Goal: Task Accomplishment & Management: Manage account settings

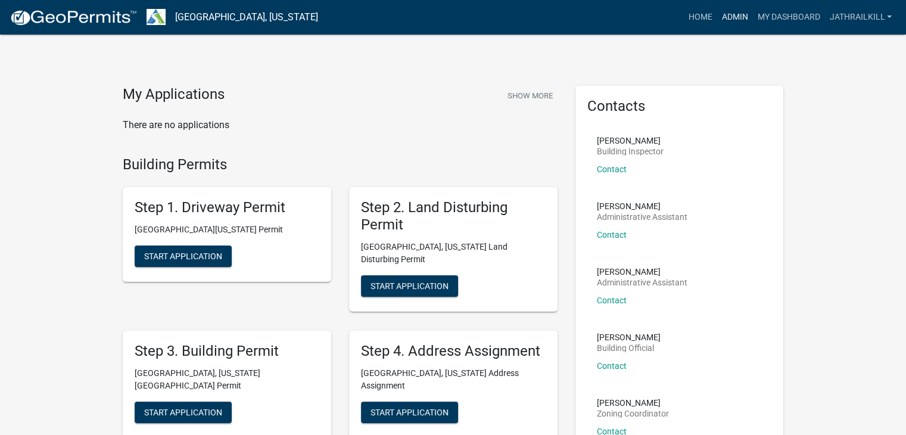
click at [734, 11] on link "Admin" at bounding box center [735, 17] width 36 height 23
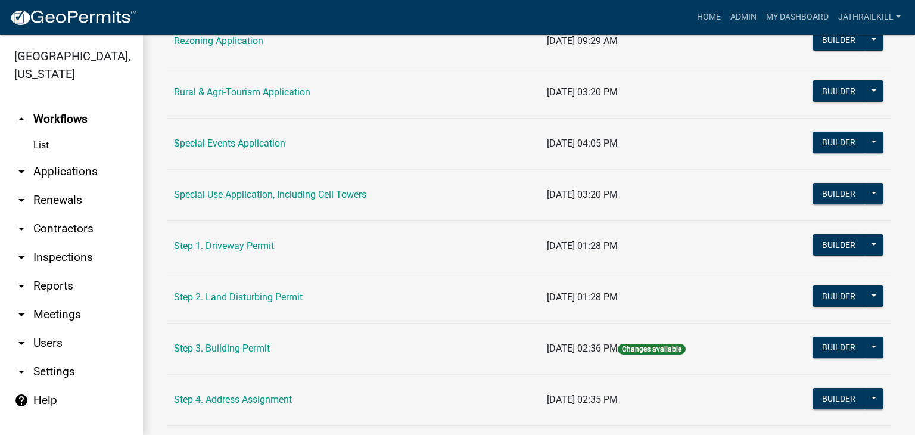
scroll to position [596, 0]
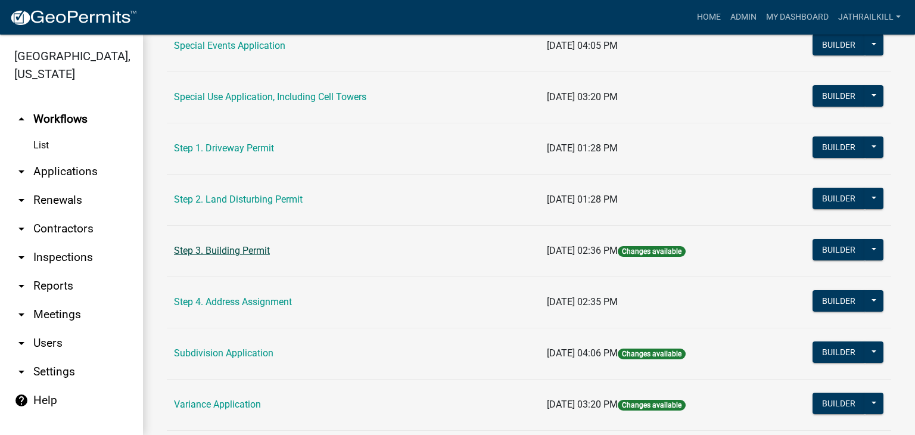
click at [233, 245] on link "Step 3. Building Permit" at bounding box center [222, 250] width 96 height 11
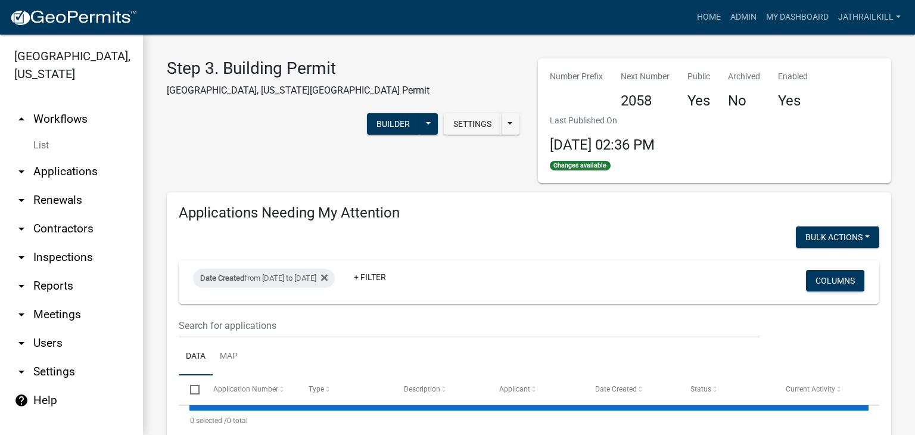
select select "2: 50"
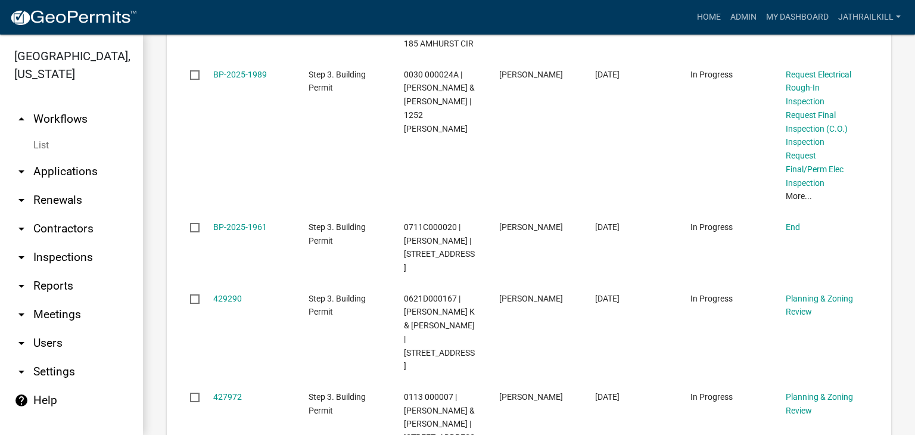
scroll to position [1370, 0]
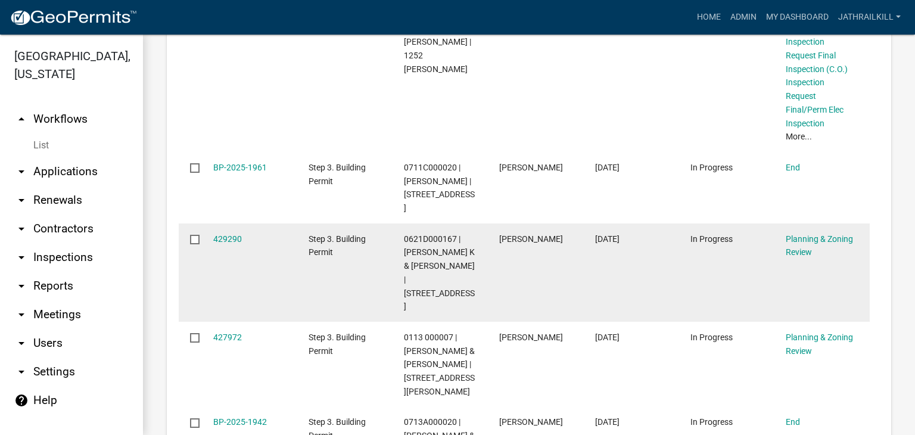
click at [790, 232] on div "Planning & Zoning Review" at bounding box center [822, 245] width 73 height 27
click at [796, 234] on link "Planning & Zoning Review" at bounding box center [819, 245] width 67 height 23
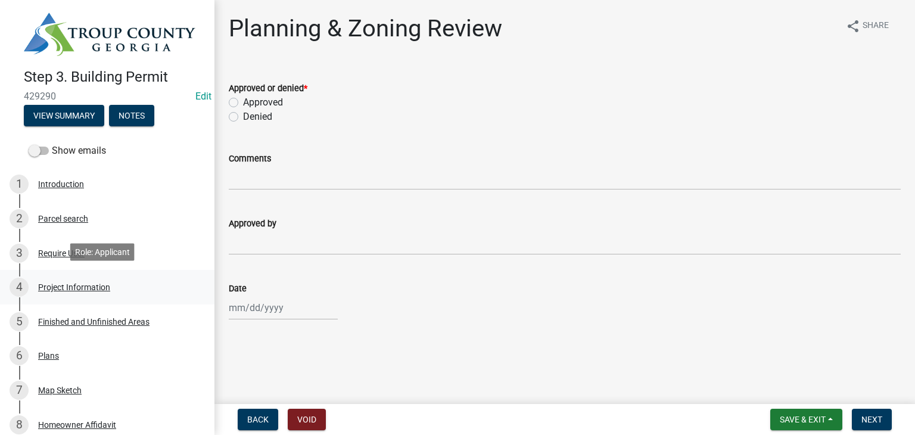
click at [76, 284] on div "Project Information" at bounding box center [74, 287] width 72 height 8
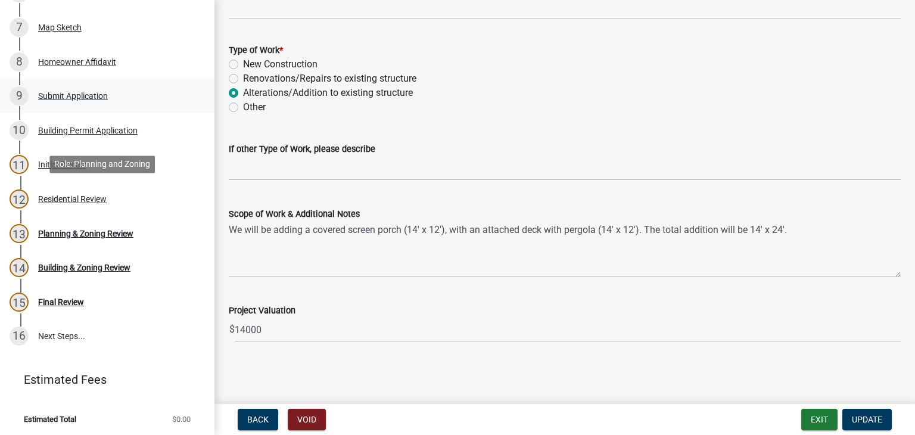
scroll to position [244, 0]
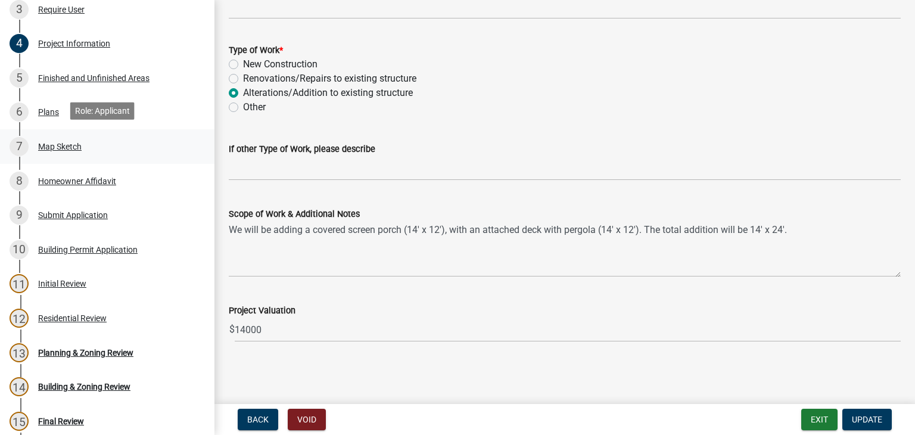
click at [43, 142] on div "Map Sketch" at bounding box center [59, 146] width 43 height 8
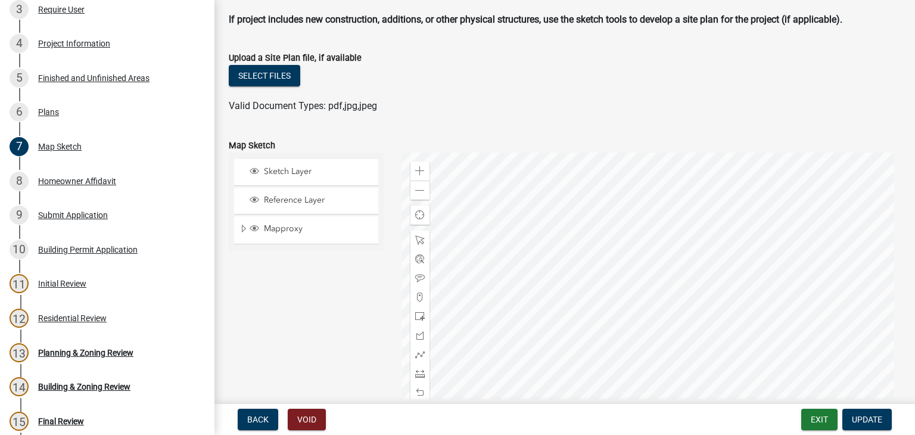
scroll to position [119, 0]
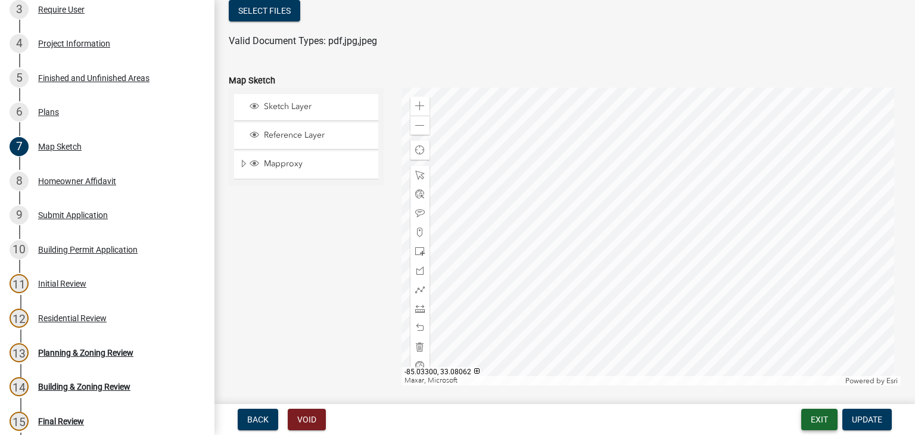
click at [810, 422] on button "Exit" at bounding box center [819, 419] width 36 height 21
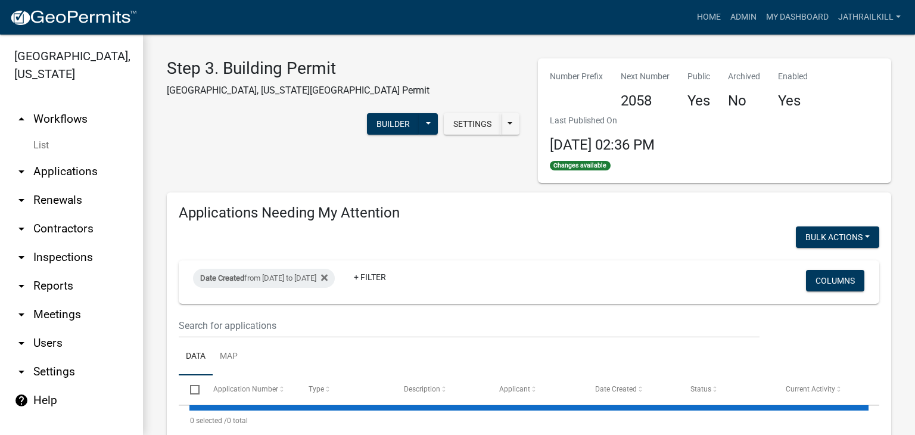
select select "2: 50"
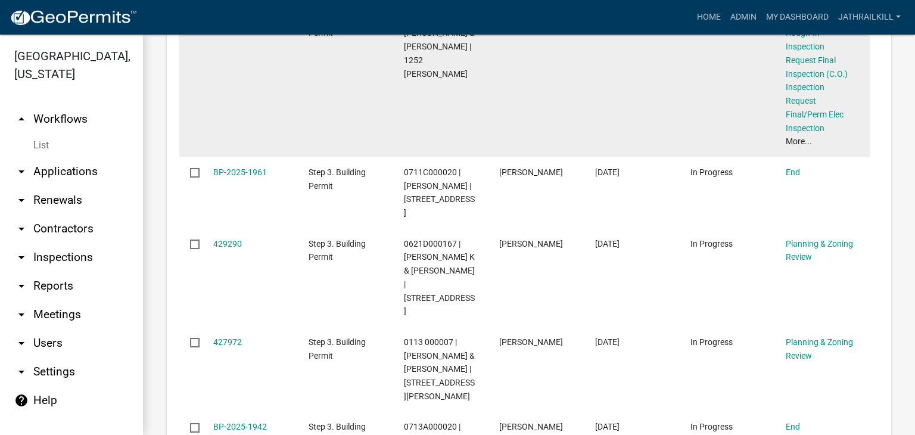
scroll to position [1370, 0]
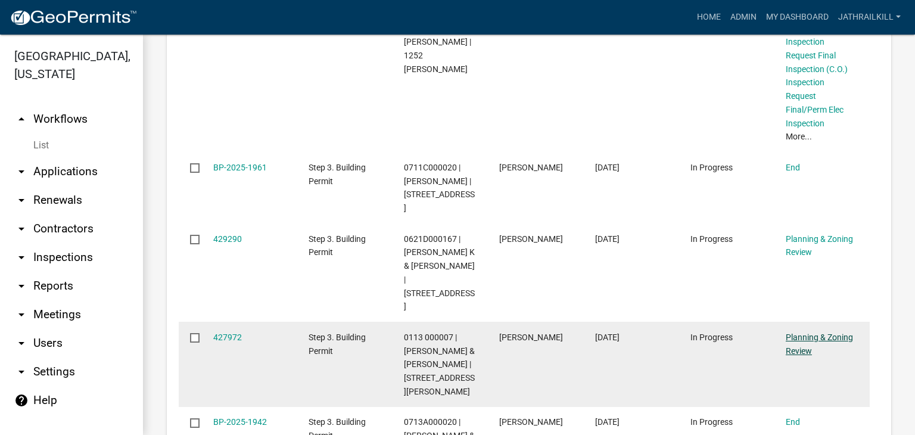
click at [812, 332] on link "Planning & Zoning Review" at bounding box center [819, 343] width 67 height 23
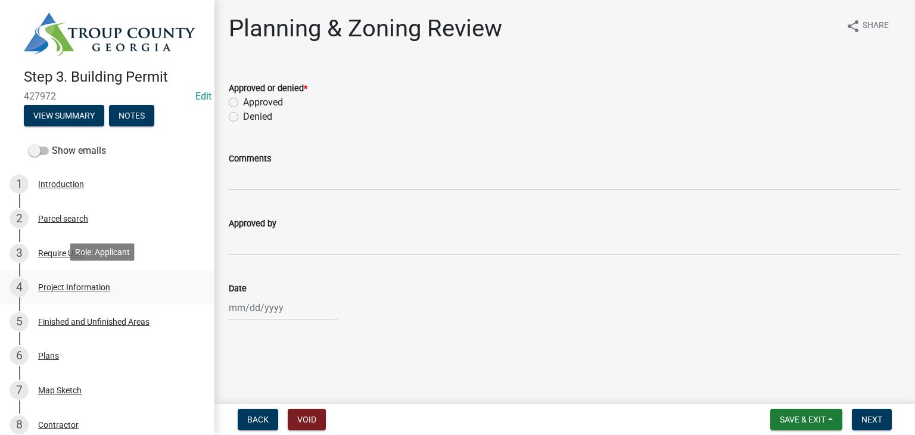
click at [102, 283] on div "Project Information" at bounding box center [74, 287] width 72 height 8
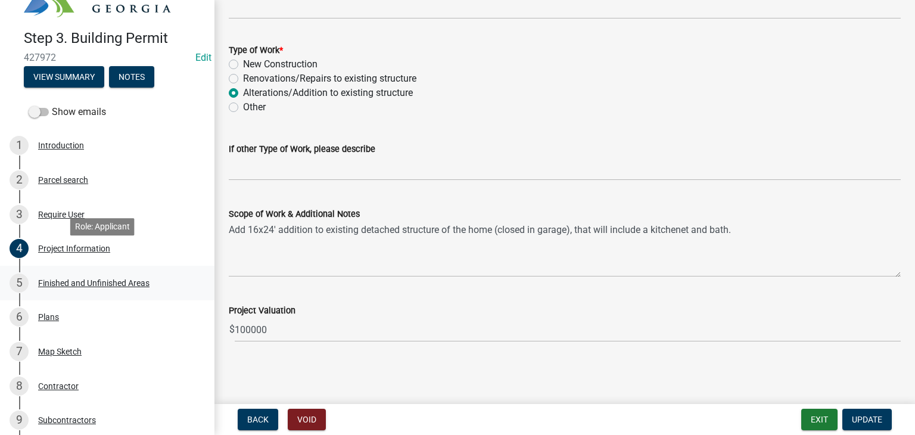
scroll to position [60, 0]
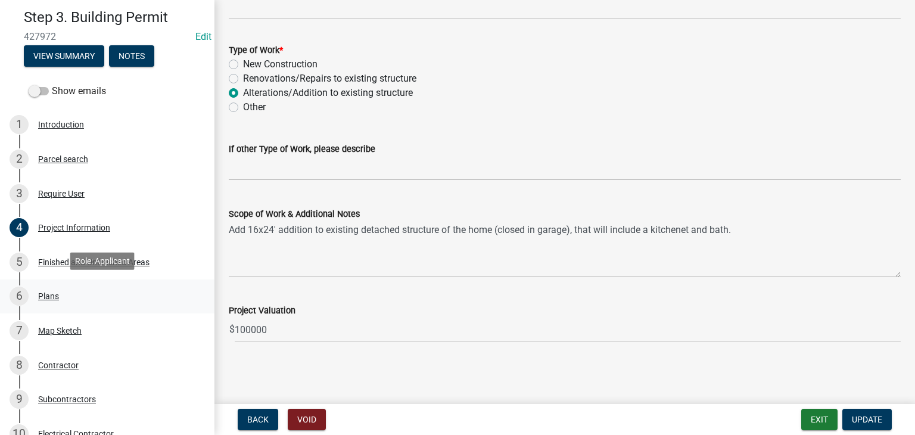
click at [101, 302] on div "6 Plans" at bounding box center [103, 296] width 186 height 19
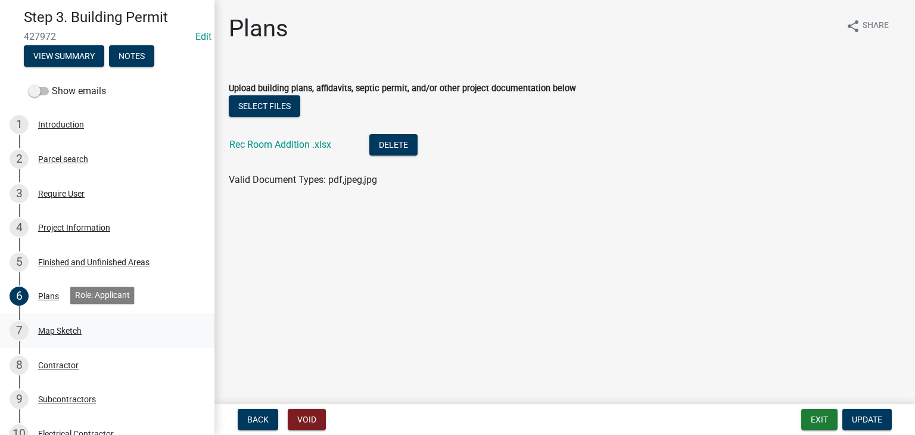
click at [99, 326] on div "7 Map Sketch" at bounding box center [103, 330] width 186 height 19
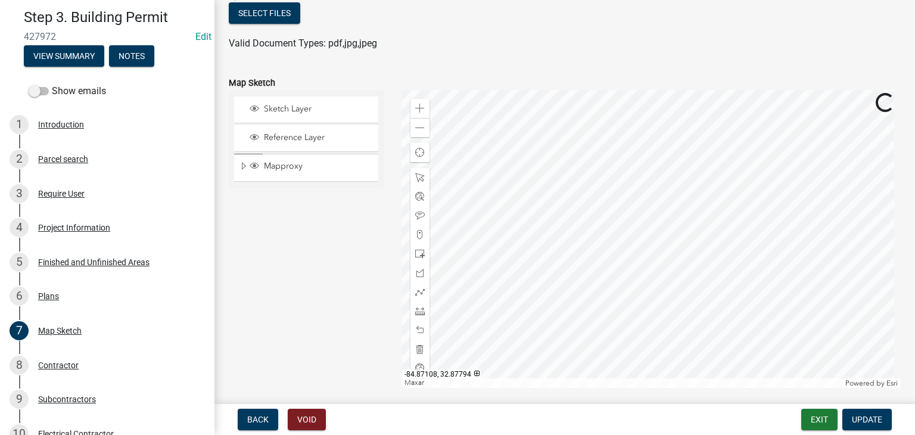
scroll to position [119, 0]
click at [832, 419] on button "Exit" at bounding box center [819, 419] width 36 height 21
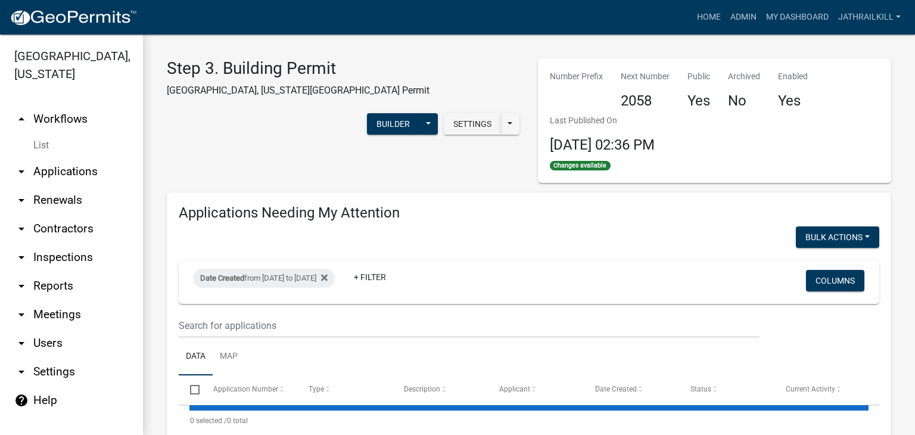
select select "2: 50"
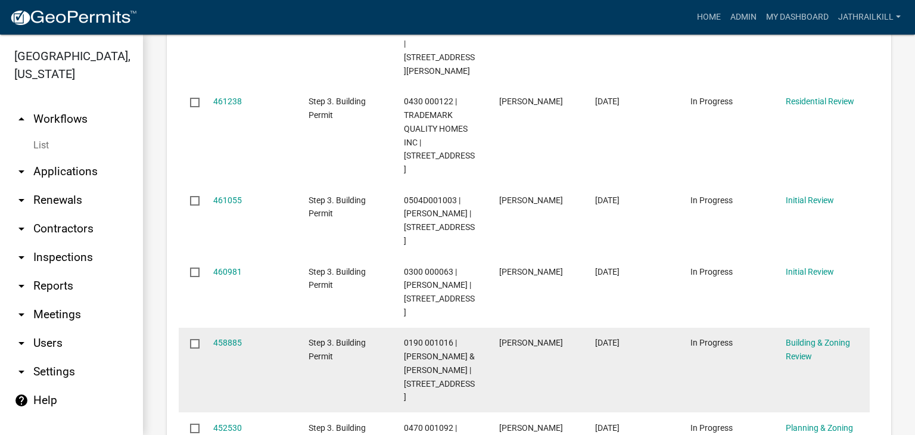
scroll to position [357, 0]
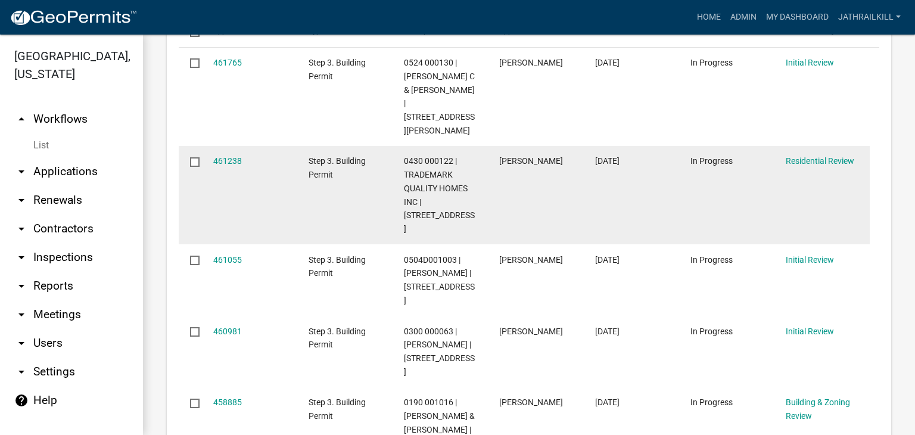
click at [224, 154] on div "461238" at bounding box center [249, 161] width 73 height 14
click at [224, 156] on link "461238" at bounding box center [227, 161] width 29 height 10
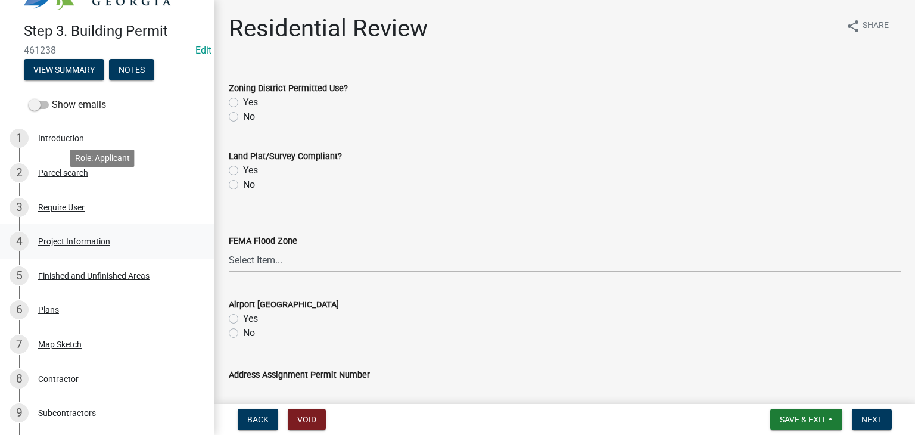
scroll to position [60, 0]
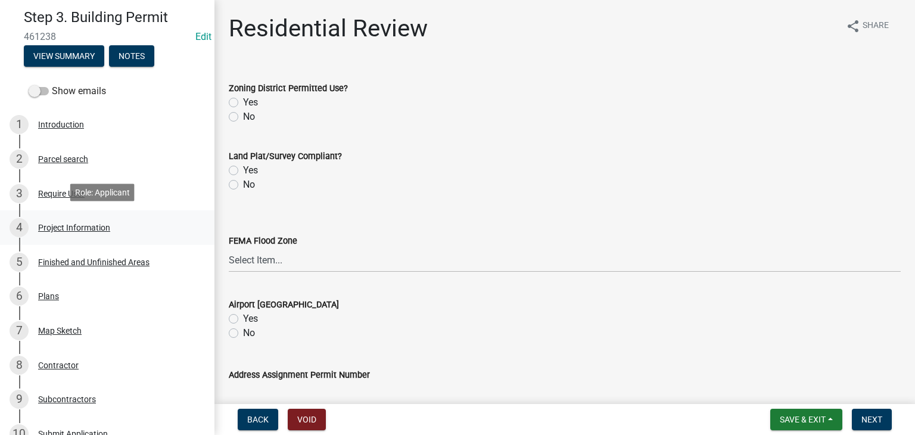
click at [92, 226] on div "Project Information" at bounding box center [74, 227] width 72 height 8
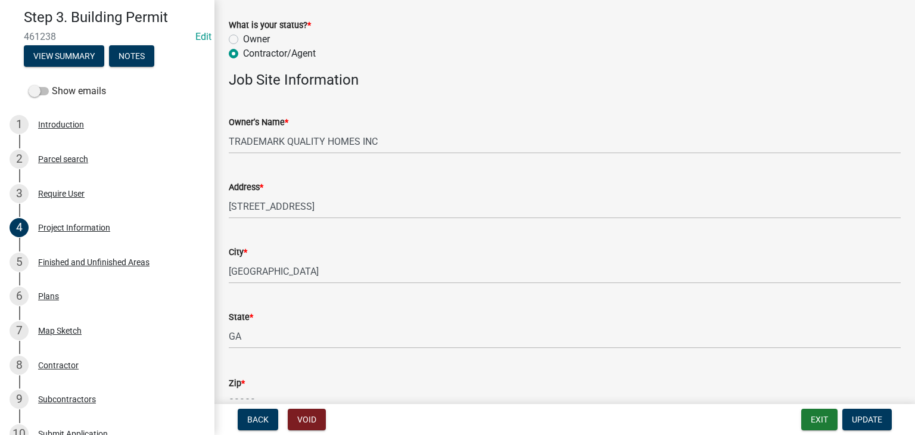
scroll to position [179, 0]
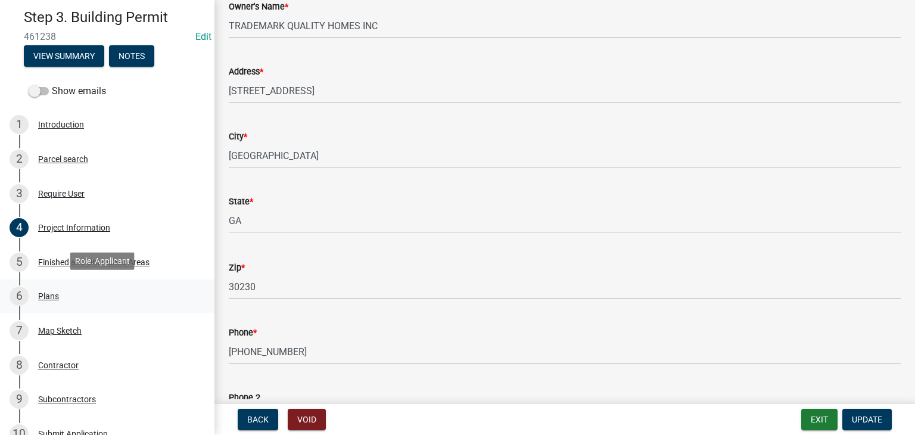
click at [110, 288] on div "6 Plans" at bounding box center [103, 296] width 186 height 19
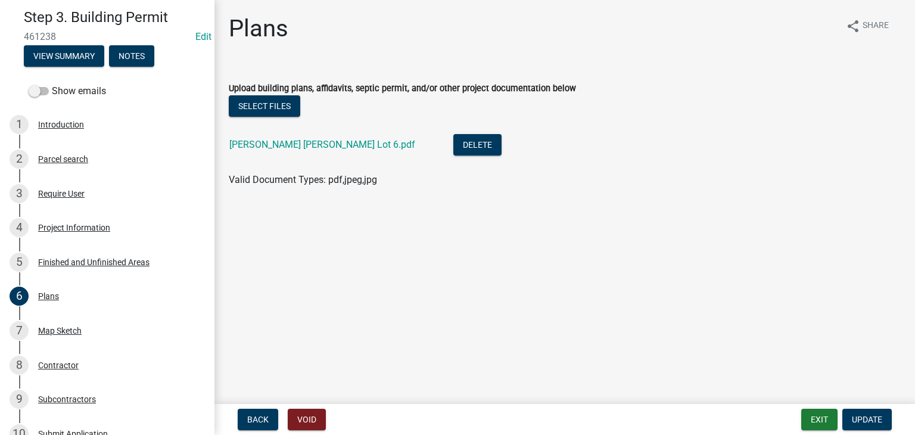
click at [287, 133] on li "[PERSON_NAME] [PERSON_NAME] Lot 6.pdf Delete" at bounding box center [565, 145] width 672 height 43
click at [288, 141] on link "[PERSON_NAME] [PERSON_NAME] Lot 6.pdf" at bounding box center [322, 144] width 186 height 11
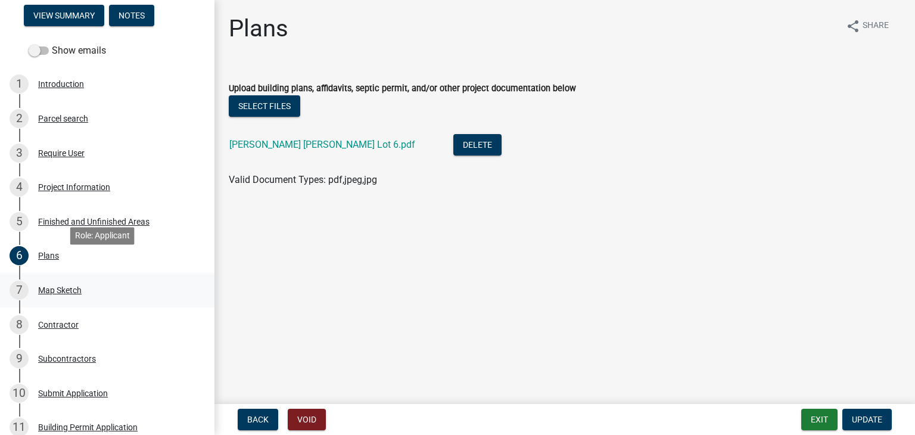
scroll to position [119, 0]
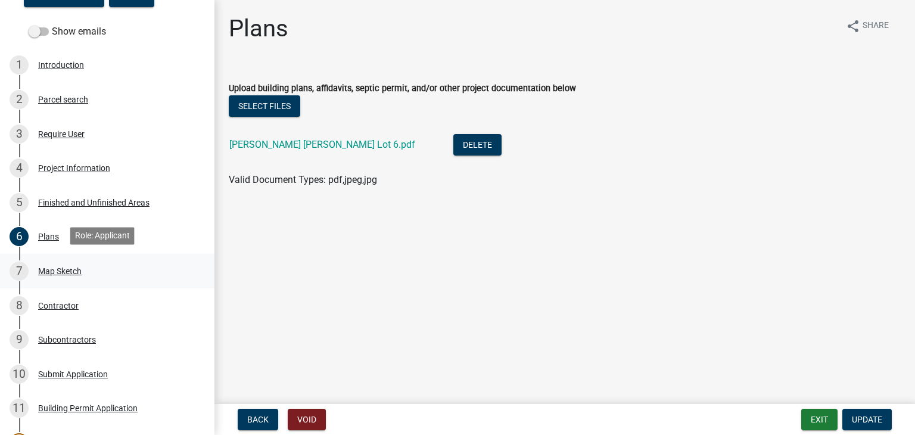
click at [86, 261] on div "7 Map Sketch" at bounding box center [103, 270] width 186 height 19
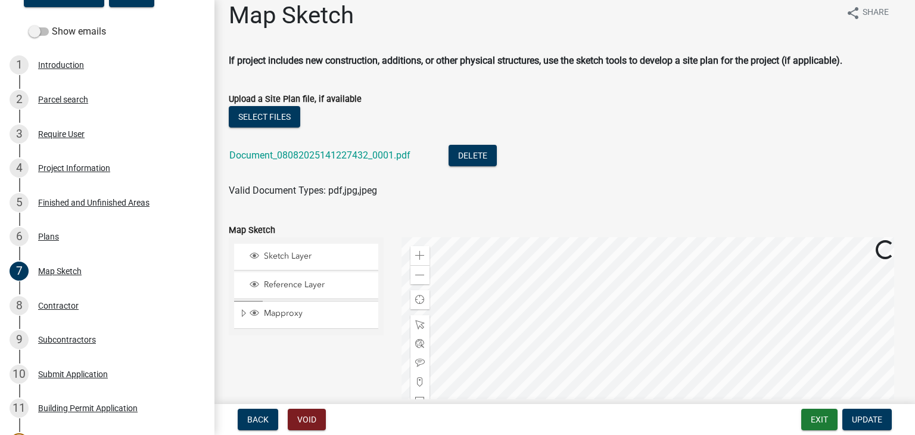
scroll to position [0, 0]
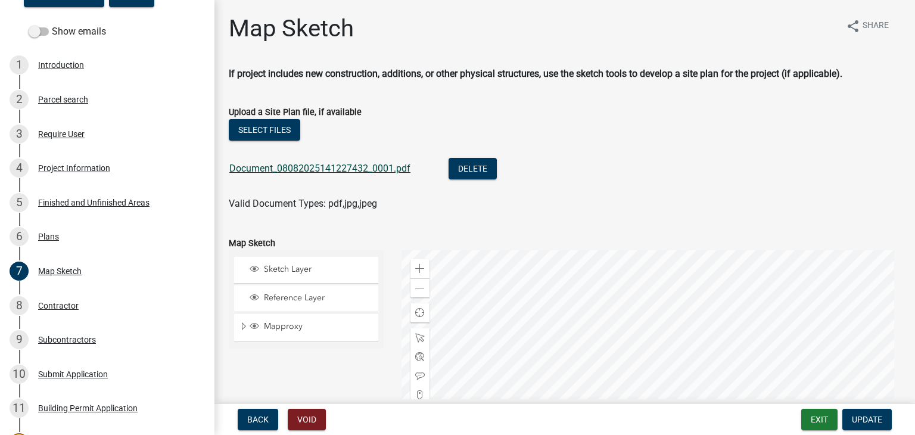
click at [343, 166] on link "Document_08082025141227432_0001.pdf" at bounding box center [319, 168] width 181 height 11
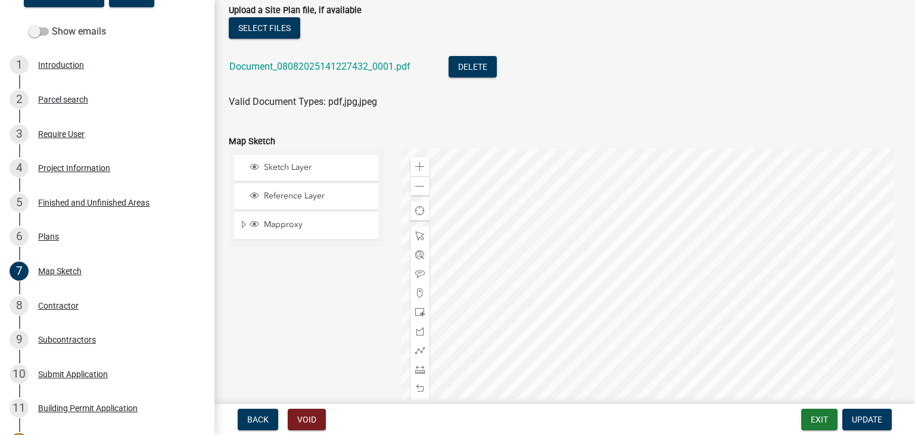
scroll to position [179, 0]
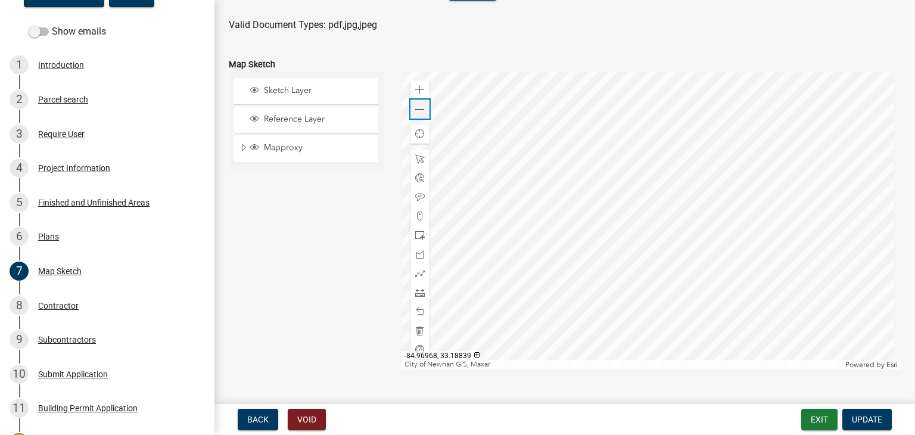
click at [415, 107] on span at bounding box center [420, 110] width 10 height 10
click at [418, 89] on span at bounding box center [420, 90] width 10 height 10
click at [674, 200] on div at bounding box center [651, 220] width 500 height 298
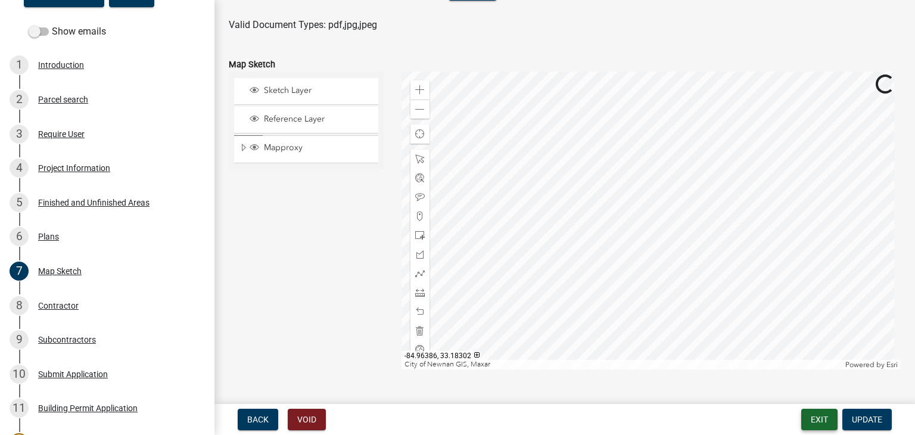
click at [817, 421] on button "Exit" at bounding box center [819, 419] width 36 height 21
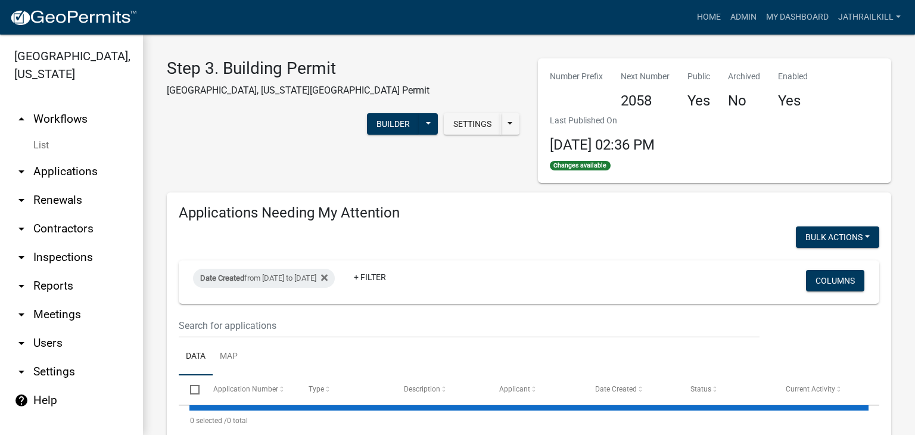
select select "2: 50"
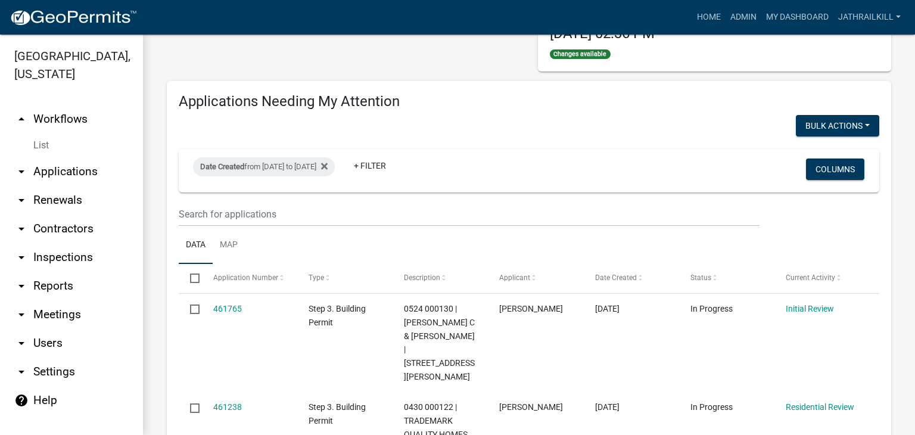
scroll to position [119, 0]
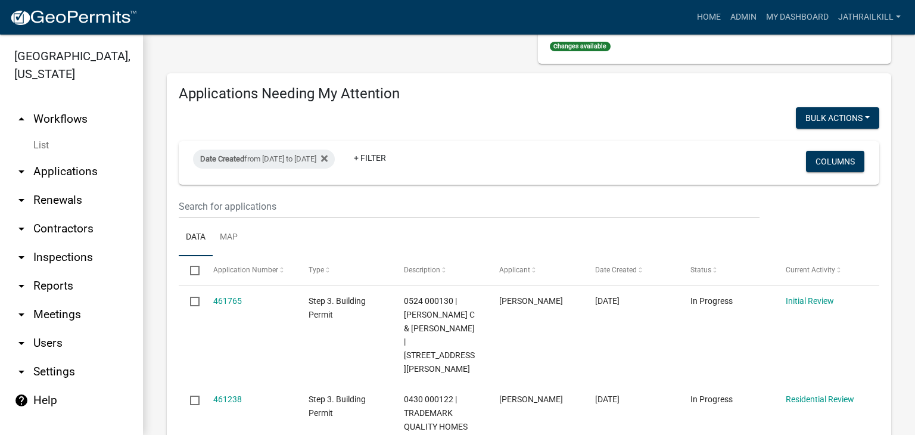
click at [78, 105] on link "arrow_drop_up Workflows" at bounding box center [71, 119] width 143 height 29
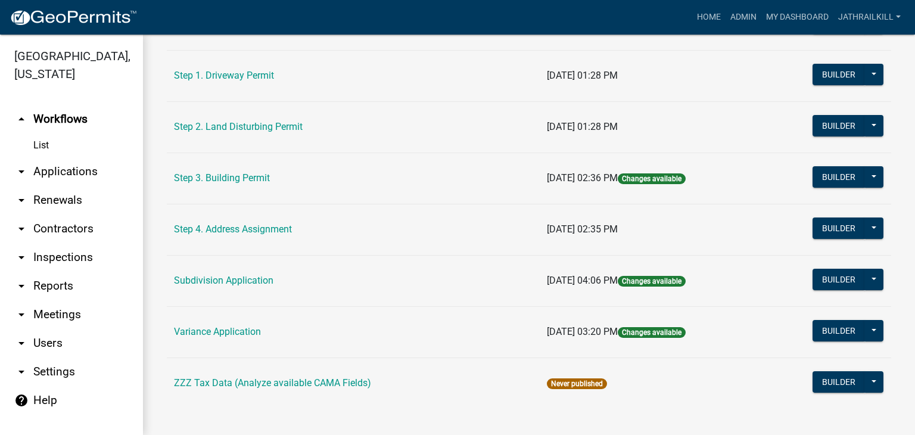
scroll to position [673, 0]
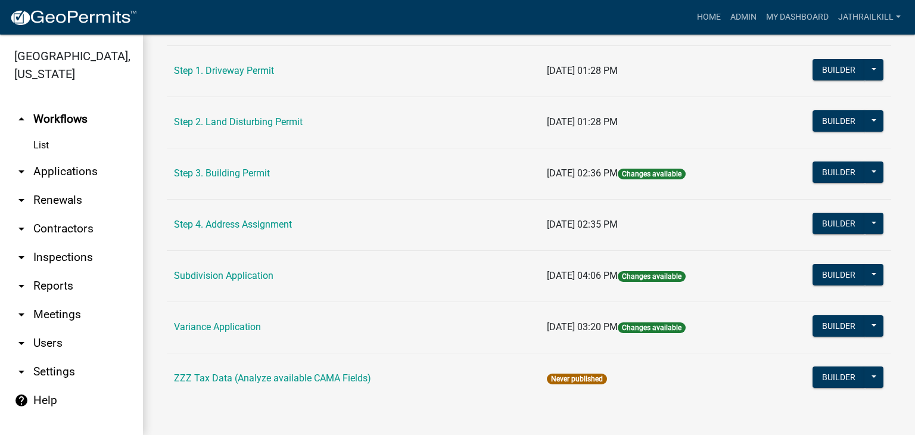
click at [715, 82] on td "[DATE] 01:28 PM" at bounding box center [652, 70] width 225 height 51
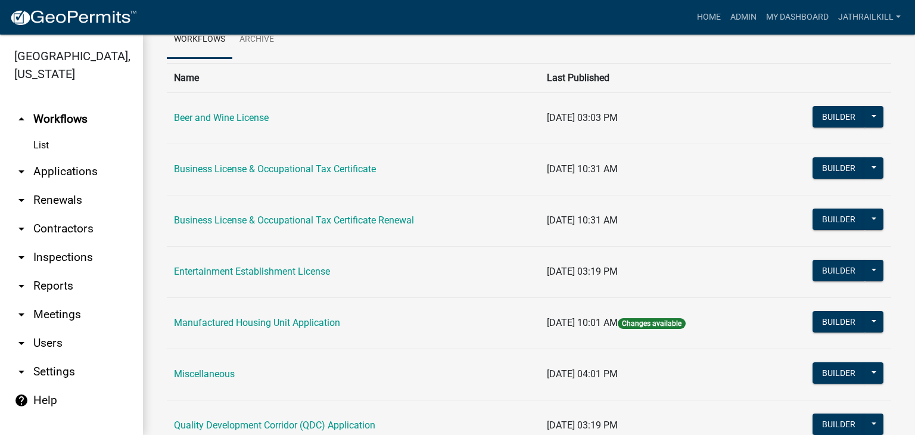
scroll to position [119, 0]
